Goal: Use online tool/utility: Use online tool/utility

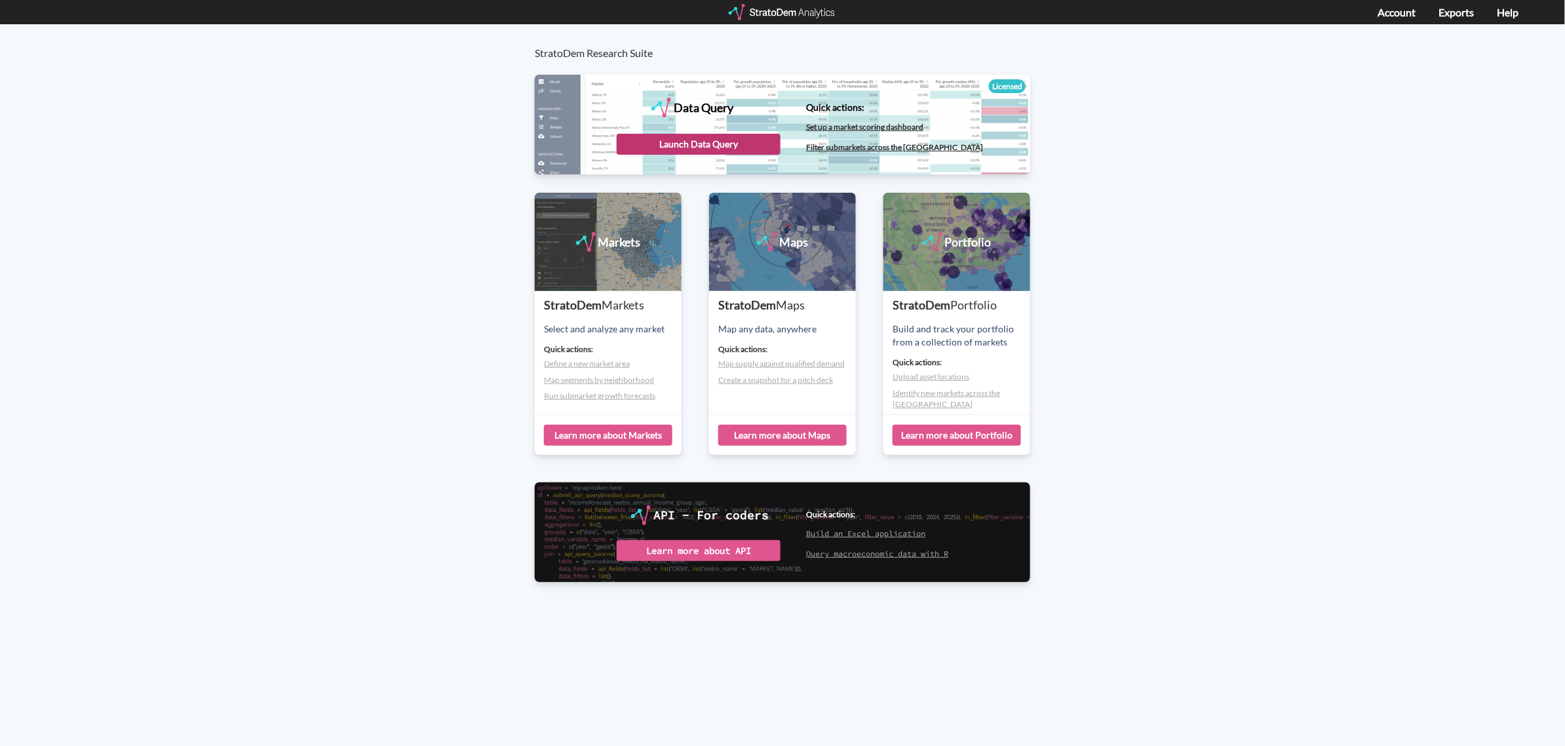
click at [732, 153] on div "Launch Data Query" at bounding box center [699, 144] width 164 height 21
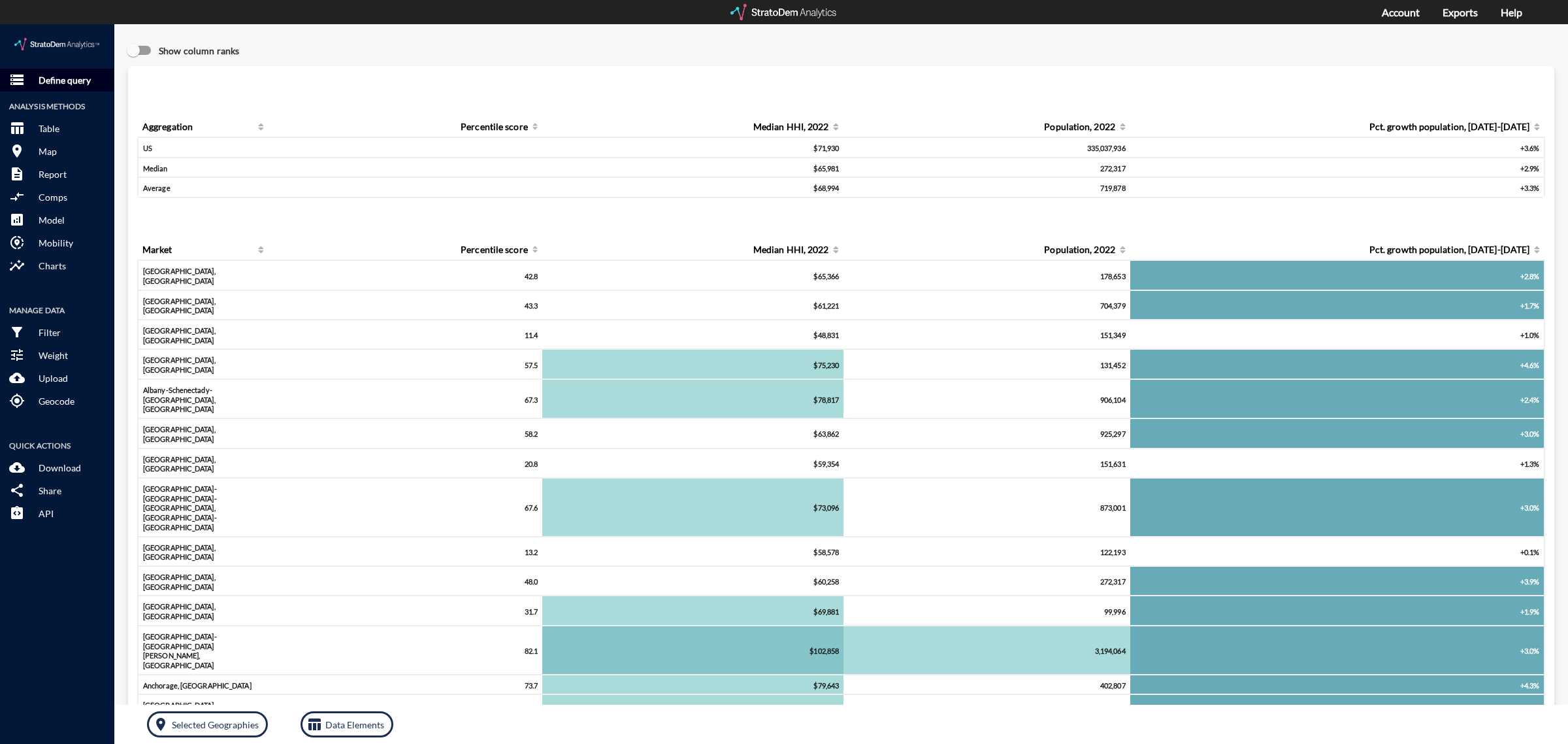
click p "Define query"
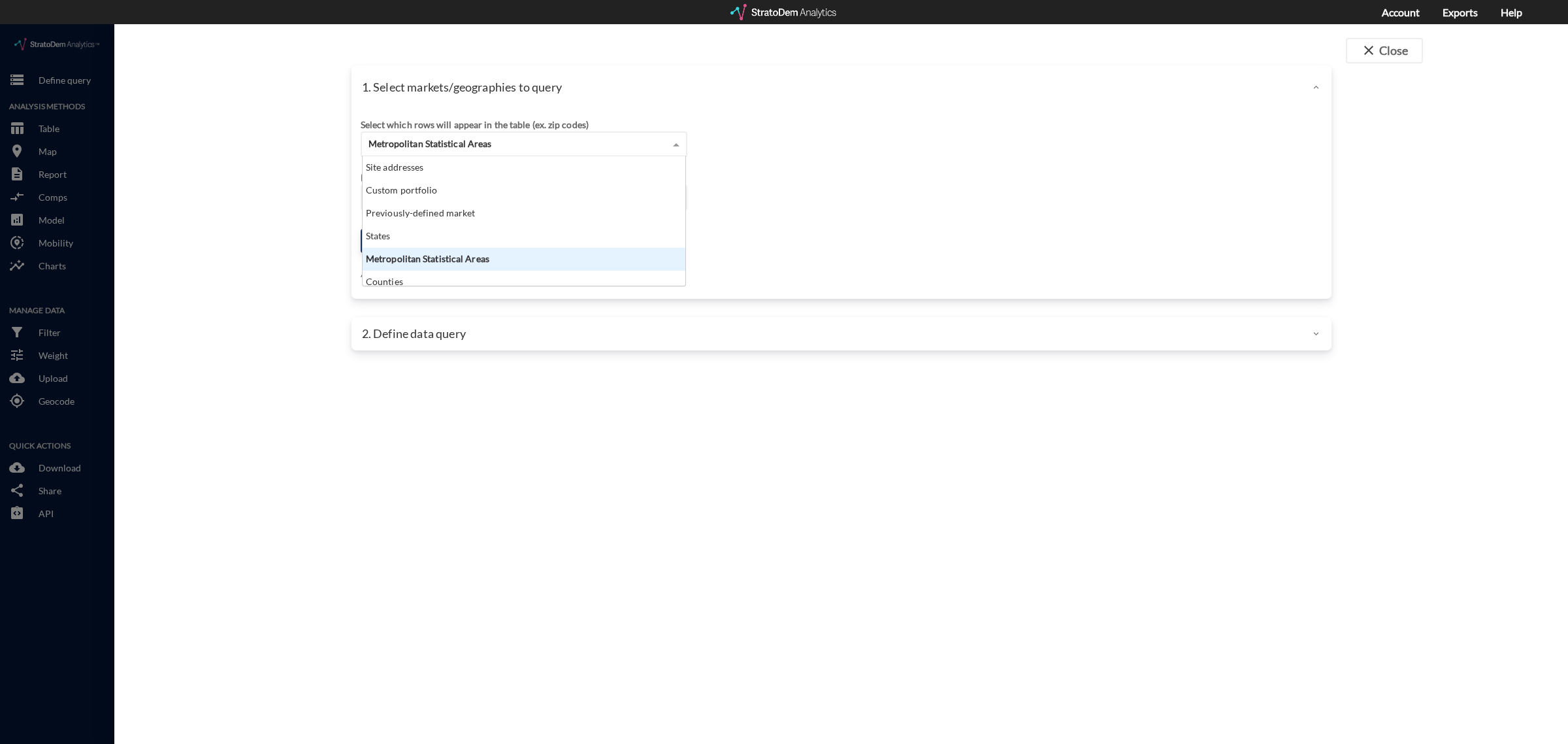
click span "Metropolitan Statistical Areas"
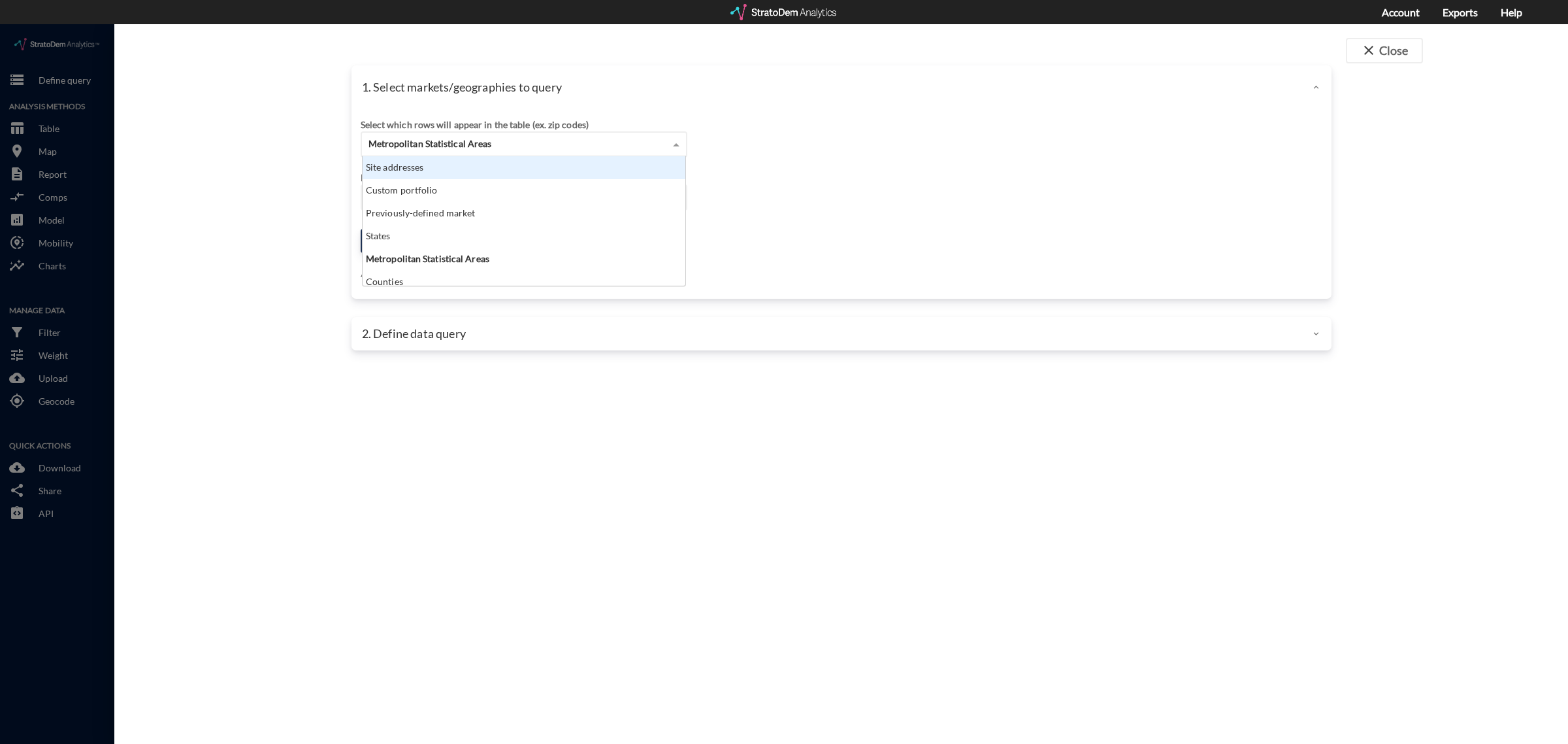
click div "Site addresses"
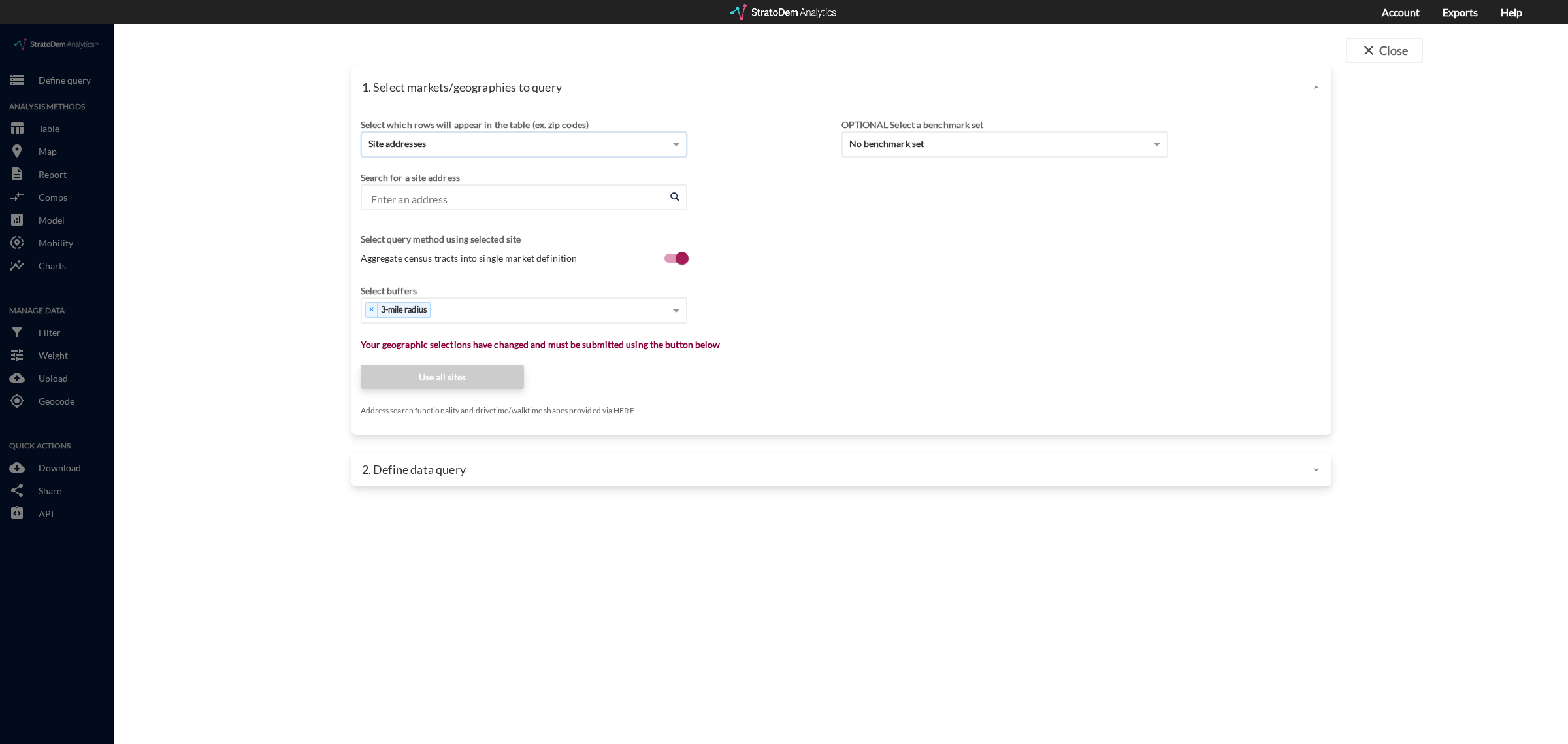
click input "Enter an address"
paste input "[STREET_ADDRESS]"
type input "[STREET_ADDRESS]"
paste input "[STREET_ADDRESS]"
click li "[STREET_ADDRESS][US_STATE]"
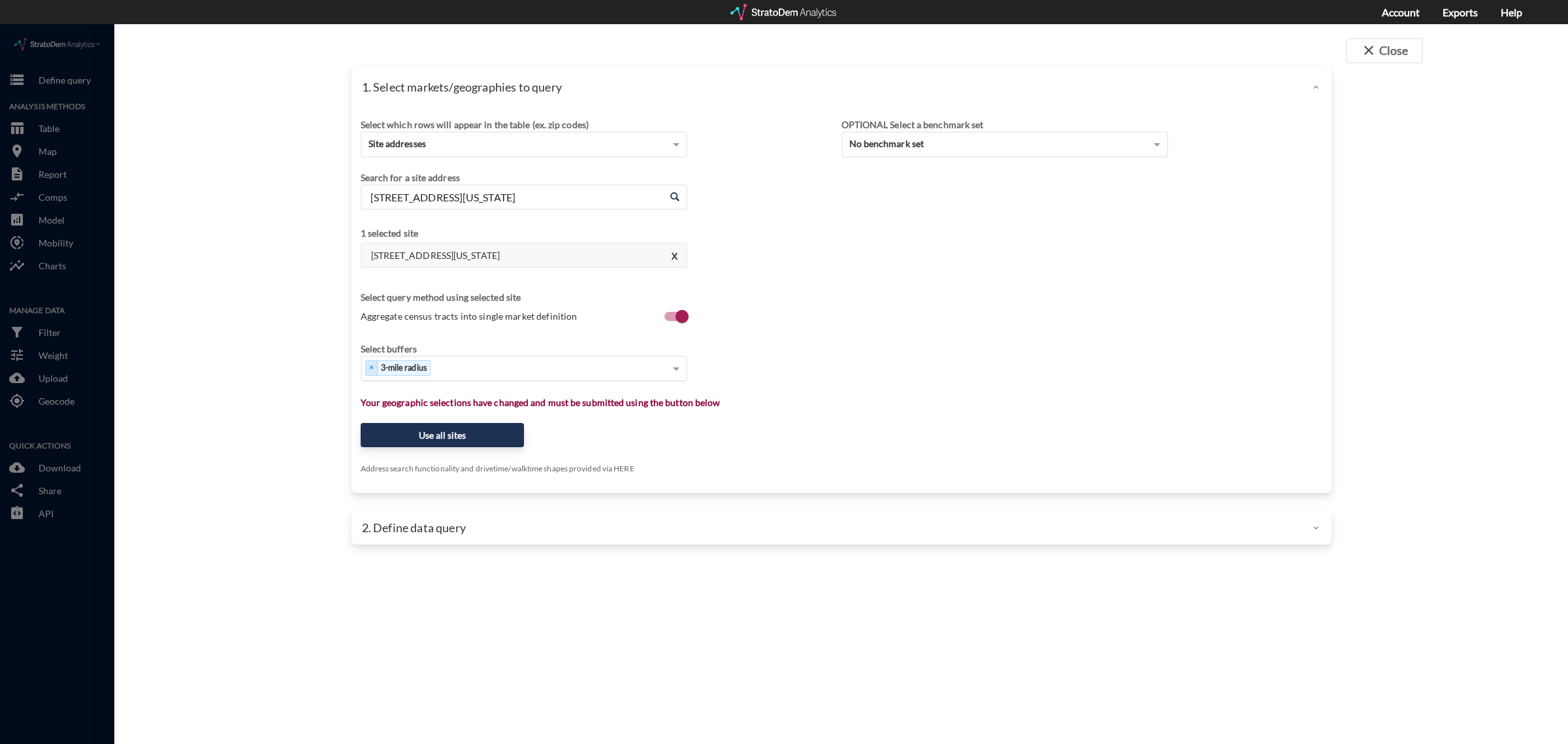
type input "[STREET_ADDRESS][US_STATE]"
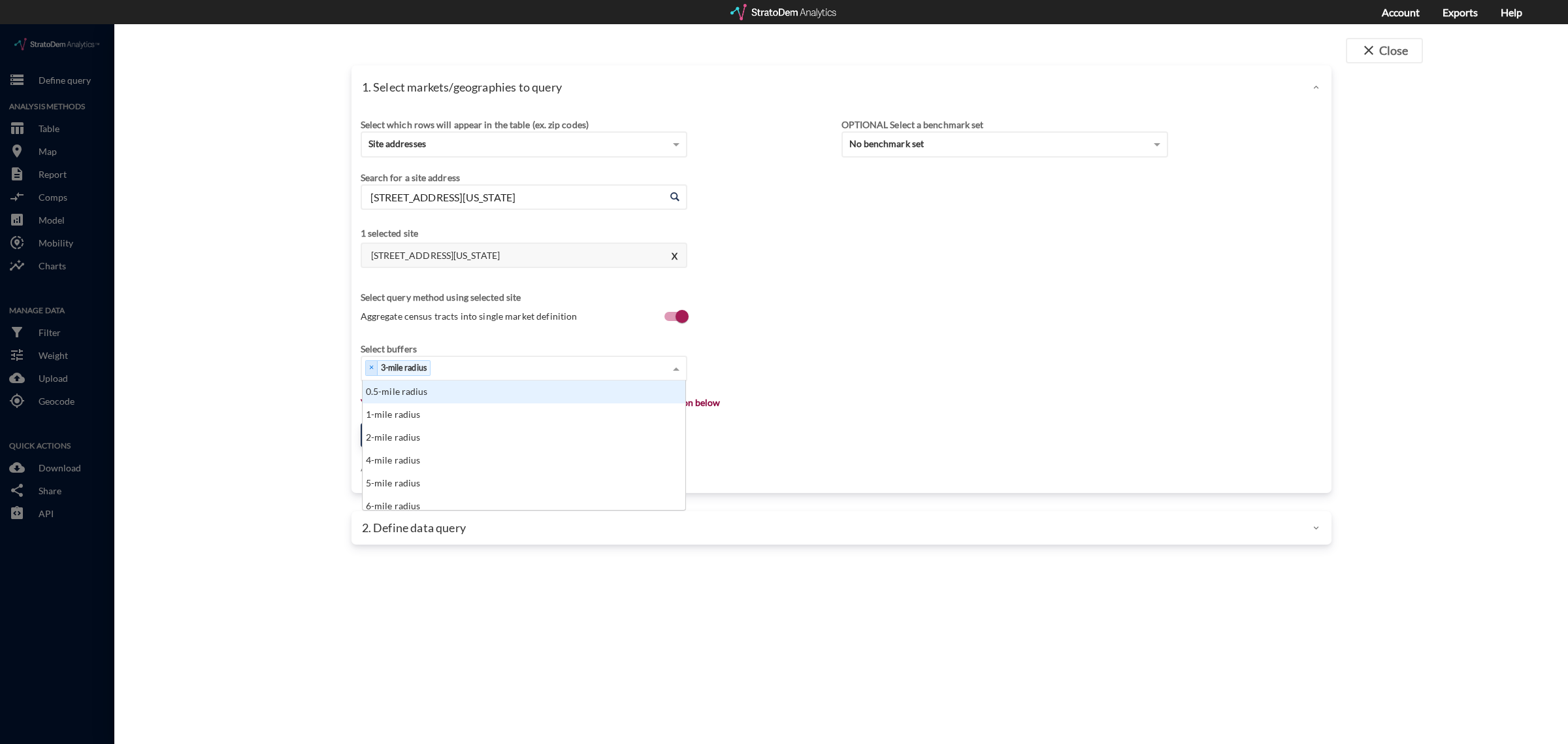
click div "× 3-mile radius"
click div "Select..."
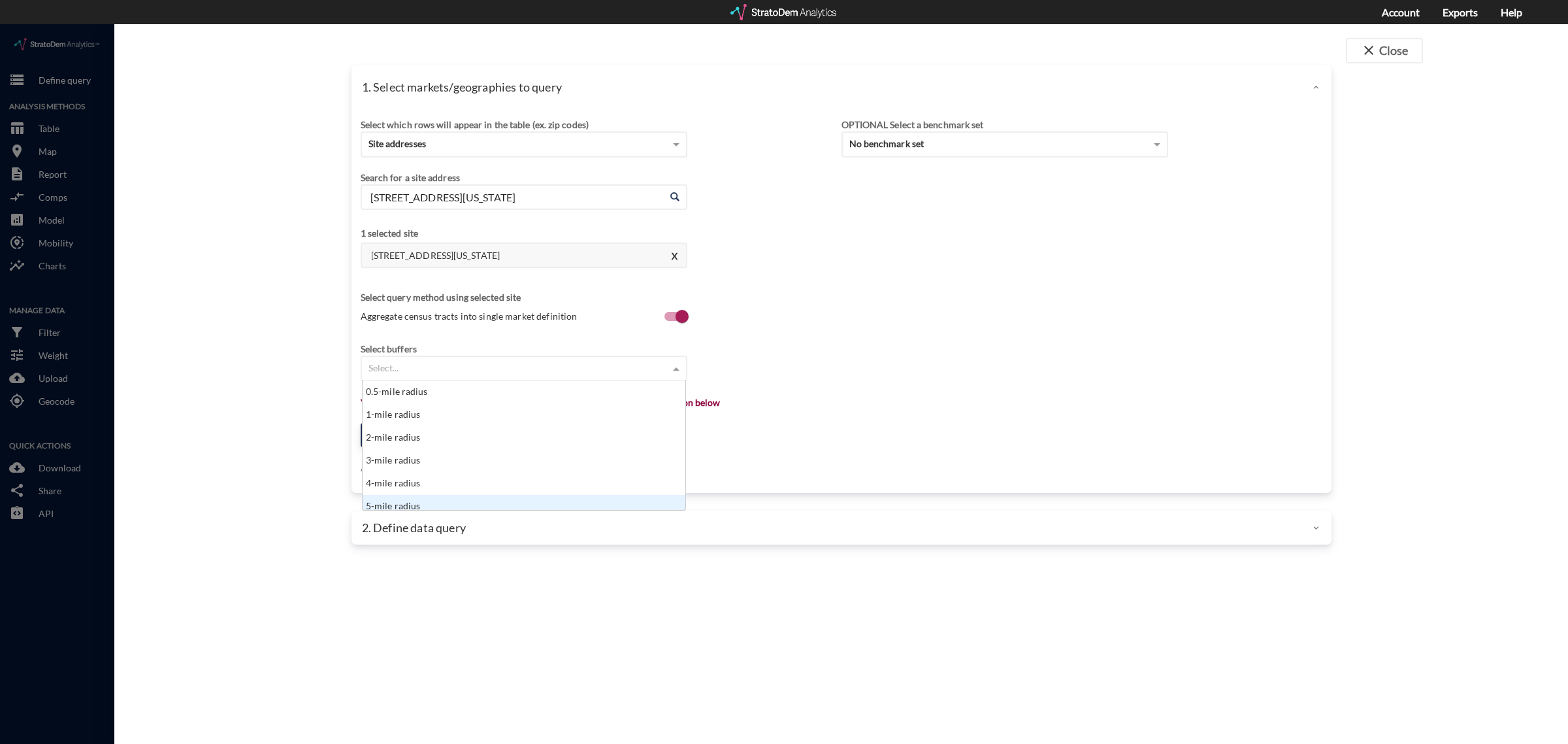
scroll to position [7, 0]
click div "5-mile radius"
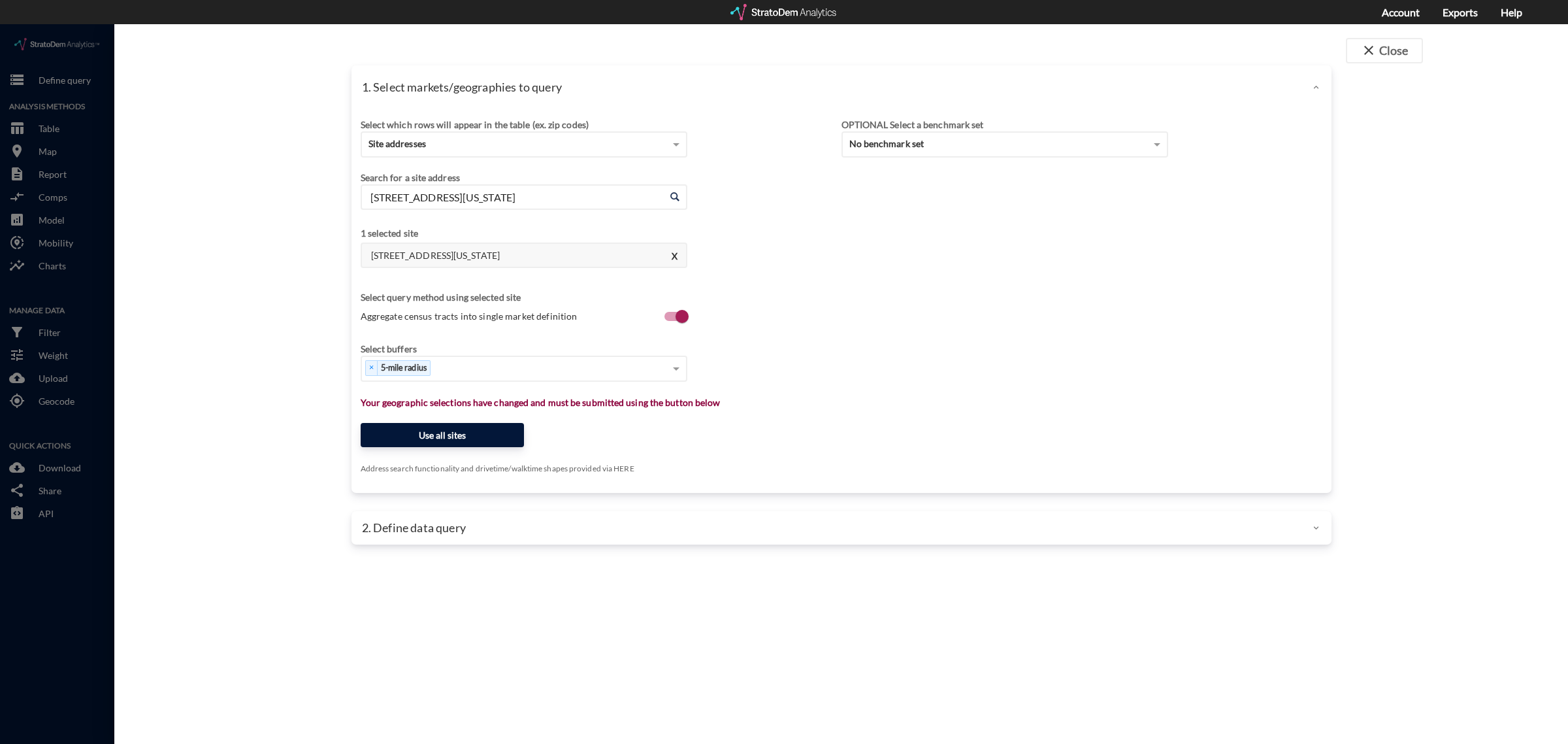
click button "Use all sites"
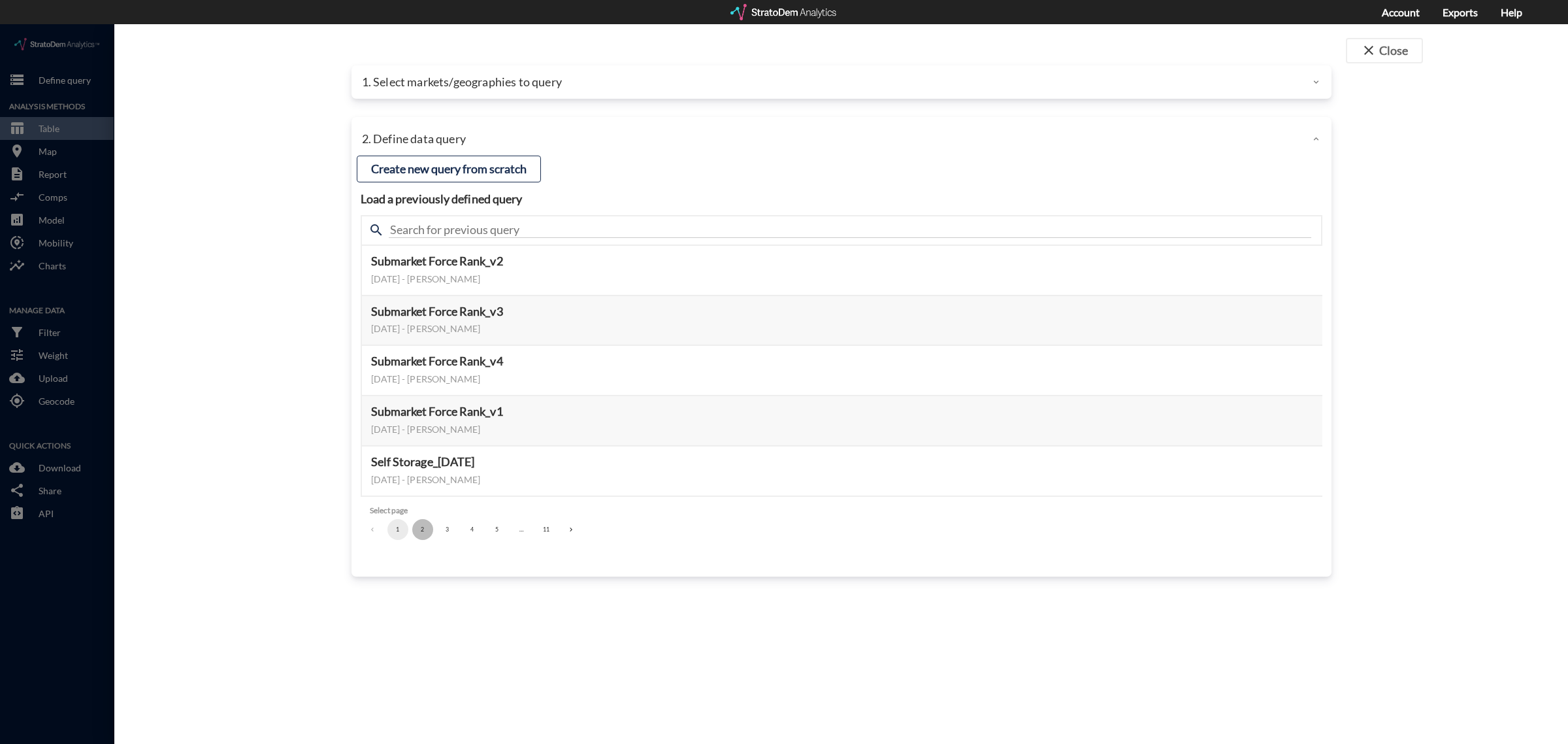
click button "2"
click button "Select this query"
